Goal: Task Accomplishment & Management: Use online tool/utility

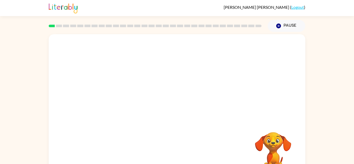
click at [276, 155] on video "Your browser must support playing .mp4 files to use Literably. Please try using…" at bounding box center [273, 150] width 52 height 52
click at [318, 152] on div "Your browser must support playing .mp4 files to use Literably. Please try using…" at bounding box center [177, 107] width 354 height 150
click at [181, 109] on icon "button" at bounding box center [177, 110] width 9 height 9
click at [280, 24] on icon "button" at bounding box center [279, 26] width 5 height 5
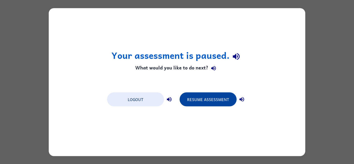
click at [213, 104] on button "Resume Assessment" at bounding box center [208, 99] width 57 height 14
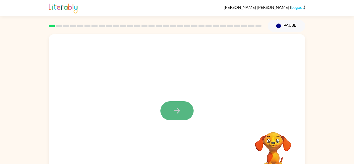
click at [187, 115] on button "button" at bounding box center [177, 110] width 33 height 19
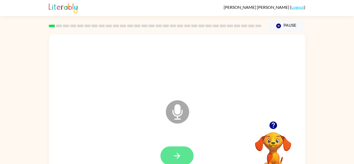
click at [183, 155] on button "button" at bounding box center [177, 156] width 33 height 19
click at [181, 153] on icon "button" at bounding box center [177, 156] width 9 height 9
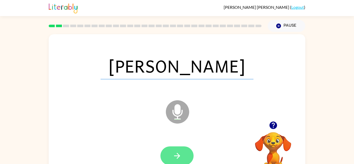
click at [181, 155] on icon "button" at bounding box center [177, 156] width 9 height 9
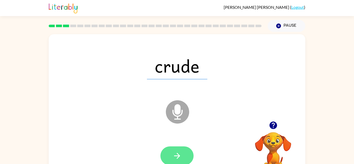
click at [181, 153] on icon "button" at bounding box center [177, 156] width 9 height 9
click at [185, 153] on button "button" at bounding box center [177, 156] width 33 height 19
click at [185, 155] on button "button" at bounding box center [177, 156] width 33 height 19
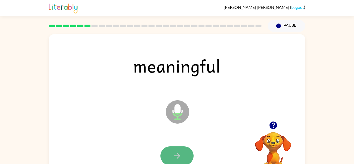
click at [183, 151] on button "button" at bounding box center [177, 156] width 33 height 19
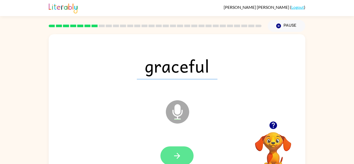
click at [170, 156] on button "button" at bounding box center [177, 156] width 33 height 19
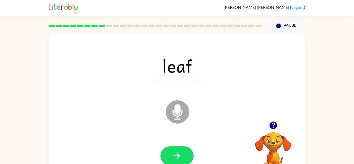
click at [170, 156] on button "button" at bounding box center [177, 156] width 33 height 19
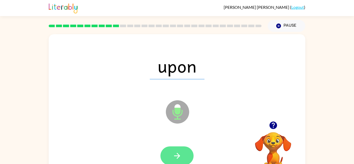
click at [180, 161] on button "button" at bounding box center [177, 156] width 33 height 19
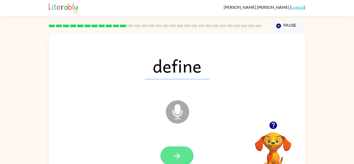
click at [182, 156] on button "button" at bounding box center [177, 156] width 33 height 19
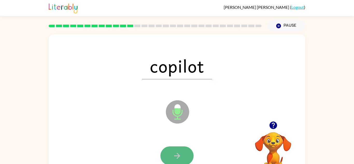
click at [185, 154] on button "button" at bounding box center [177, 156] width 33 height 19
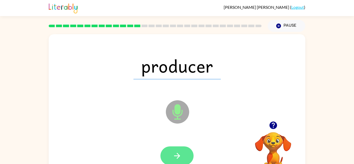
click at [177, 154] on icon "button" at bounding box center [177, 156] width 9 height 9
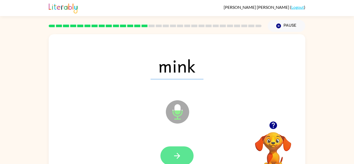
click at [176, 156] on icon "button" at bounding box center [177, 156] width 6 height 6
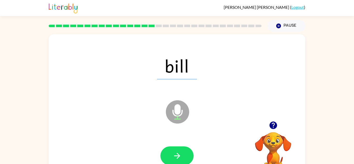
click at [176, 155] on icon "button" at bounding box center [177, 156] width 9 height 9
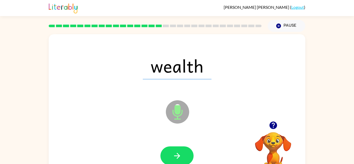
click at [176, 155] on icon "button" at bounding box center [177, 156] width 9 height 9
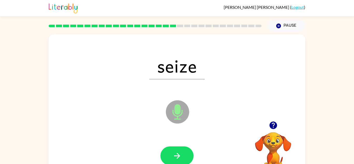
click at [176, 155] on icon "button" at bounding box center [177, 156] width 9 height 9
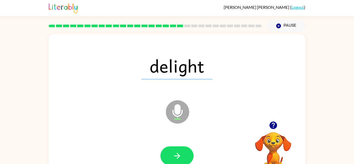
click at [176, 155] on icon "button" at bounding box center [177, 156] width 9 height 9
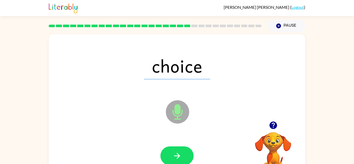
click at [176, 155] on icon "button" at bounding box center [177, 156] width 9 height 9
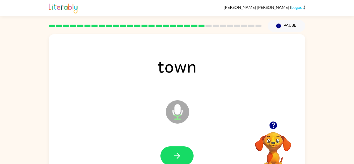
click at [176, 155] on icon "button" at bounding box center [177, 156] width 9 height 9
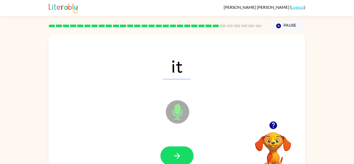
click at [176, 155] on icon "button" at bounding box center [177, 156] width 9 height 9
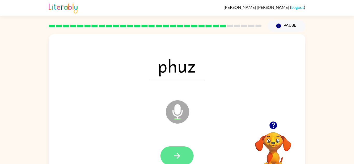
click at [177, 154] on icon "button" at bounding box center [177, 156] width 6 height 6
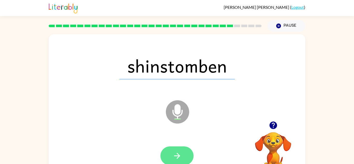
click at [180, 157] on icon "button" at bounding box center [177, 156] width 9 height 9
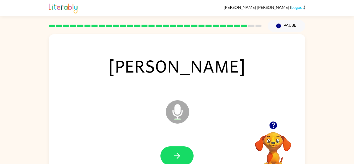
click at [180, 157] on icon "button" at bounding box center [177, 156] width 9 height 9
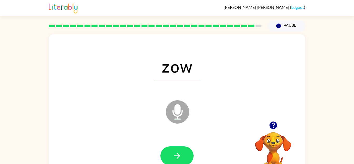
click at [180, 157] on icon "button" at bounding box center [177, 156] width 9 height 9
